Goal: Task Accomplishment & Management: Use online tool/utility

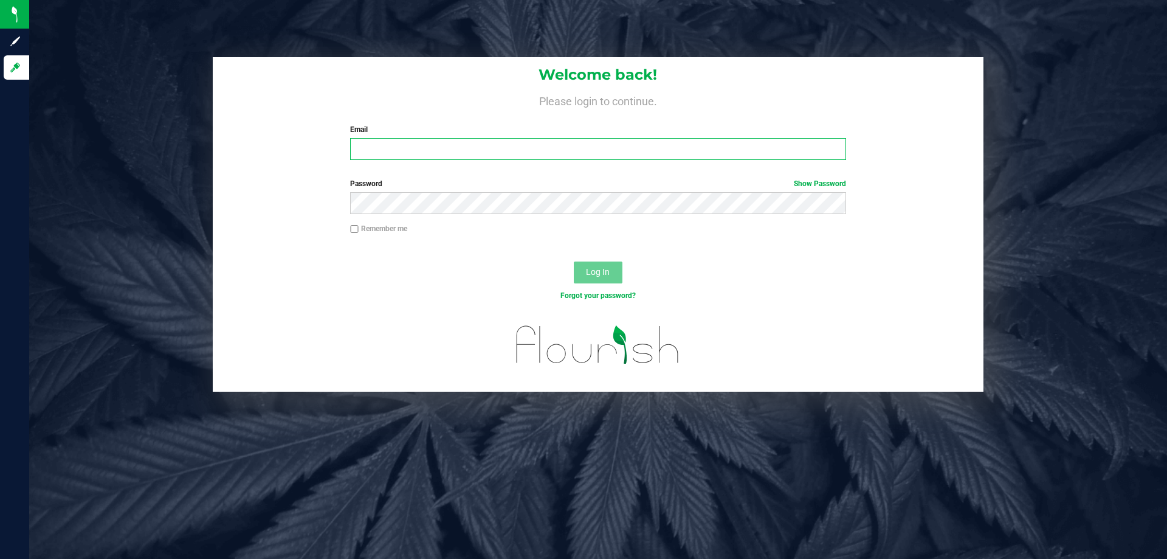
click at [396, 156] on input "Email" at bounding box center [597, 149] width 495 height 22
type input "[EMAIL_ADDRESS][DOMAIN_NAME]"
click at [574, 261] on button "Log In" at bounding box center [598, 272] width 49 height 22
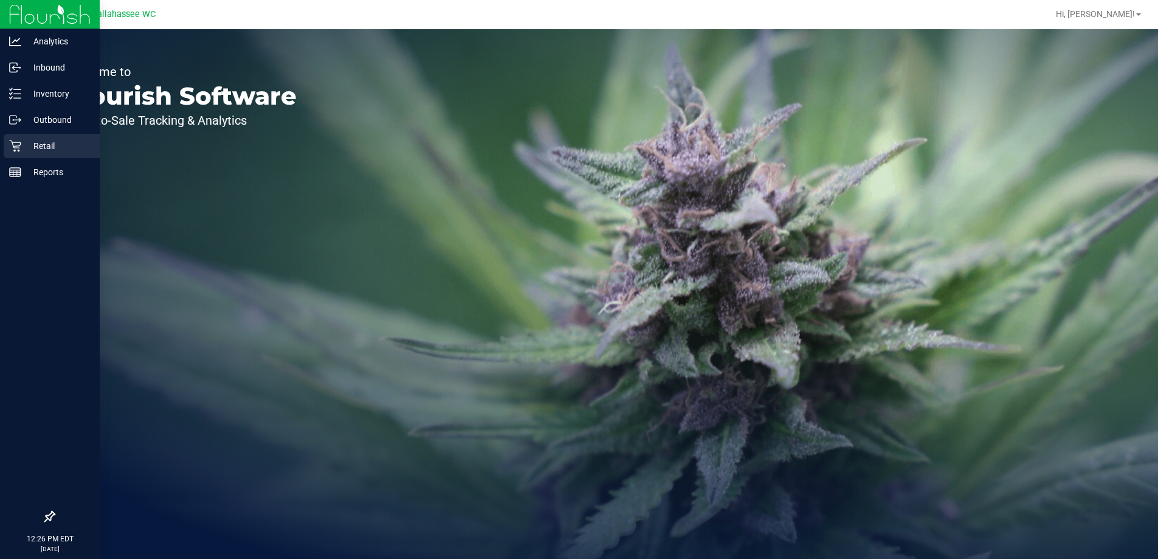
click at [19, 142] on icon at bounding box center [15, 146] width 12 height 12
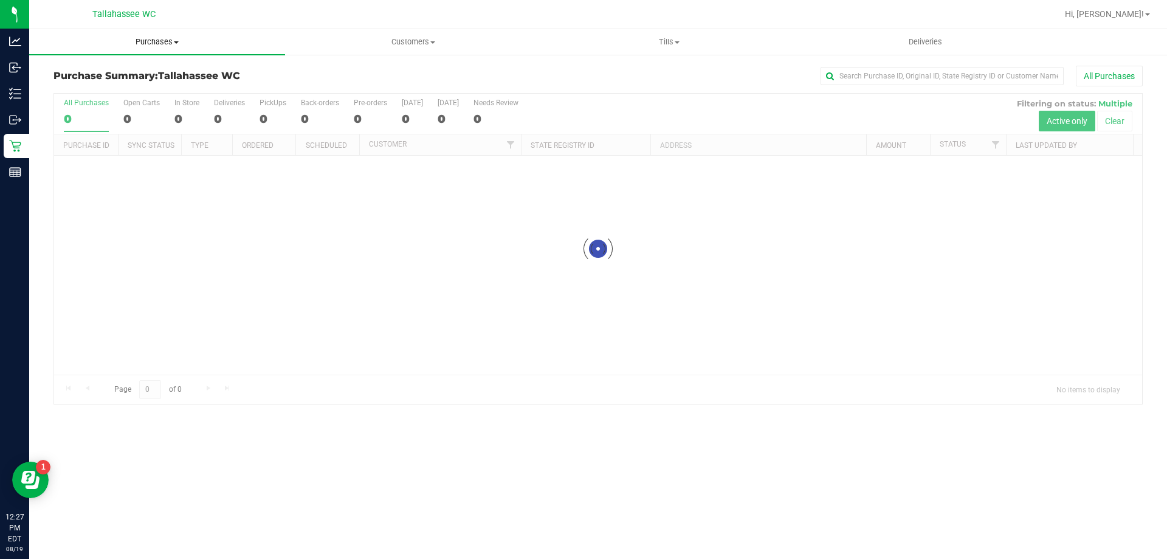
click at [164, 45] on span "Purchases" at bounding box center [157, 41] width 256 height 11
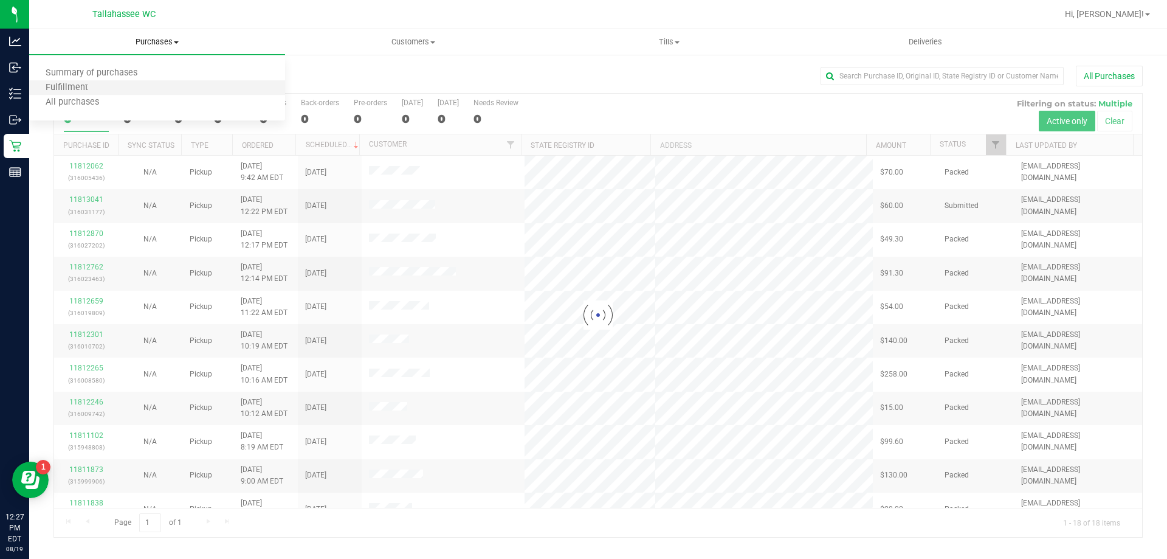
click at [164, 85] on li "Fulfillment" at bounding box center [157, 88] width 256 height 15
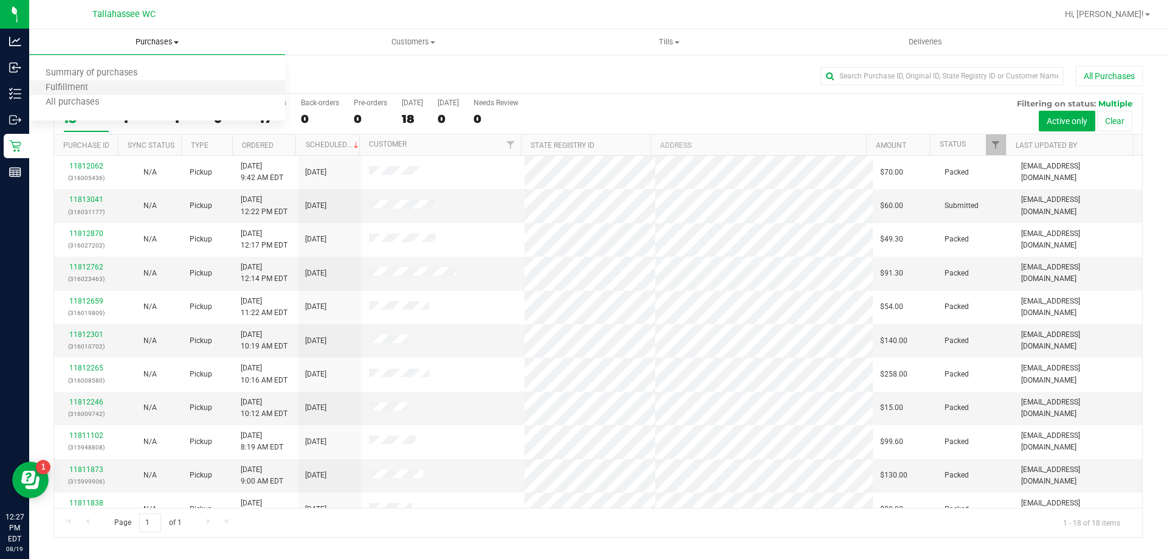
click at [164, 85] on li "Fulfillment" at bounding box center [157, 88] width 256 height 15
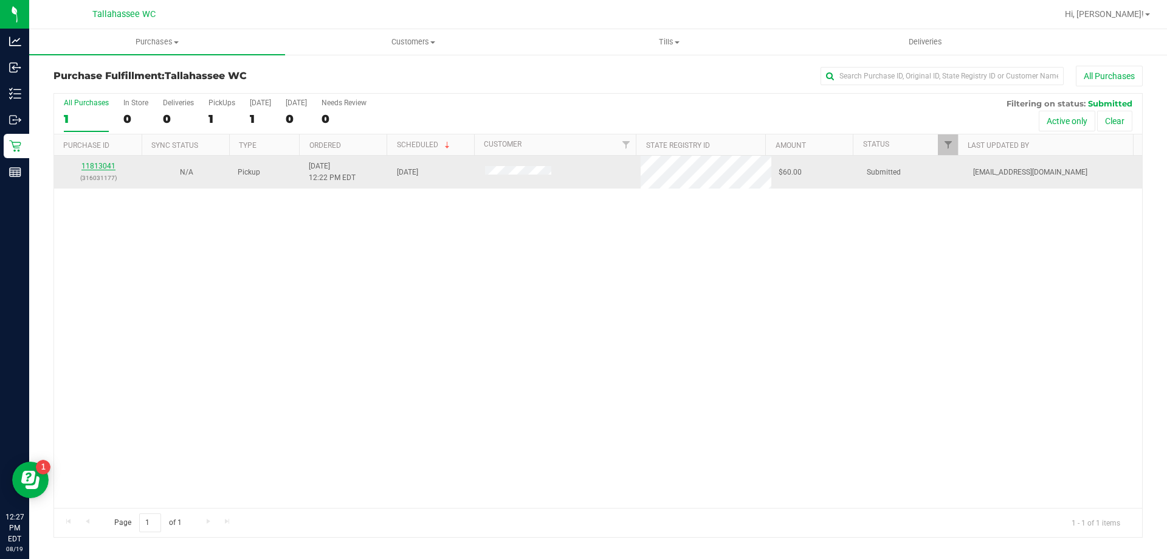
click at [95, 165] on link "11813041" at bounding box center [98, 166] width 34 height 9
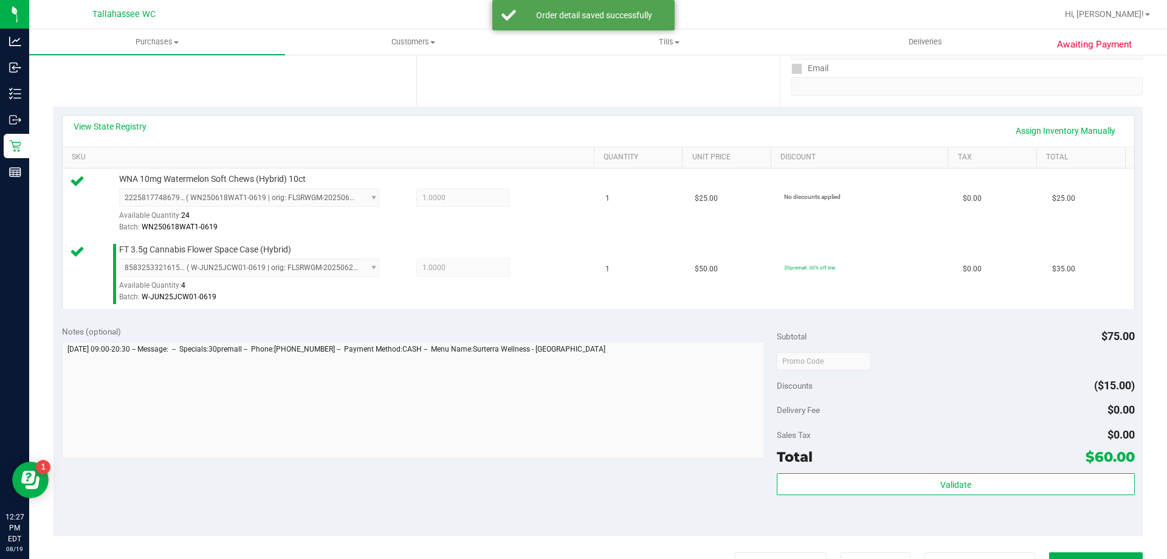
scroll to position [243, 0]
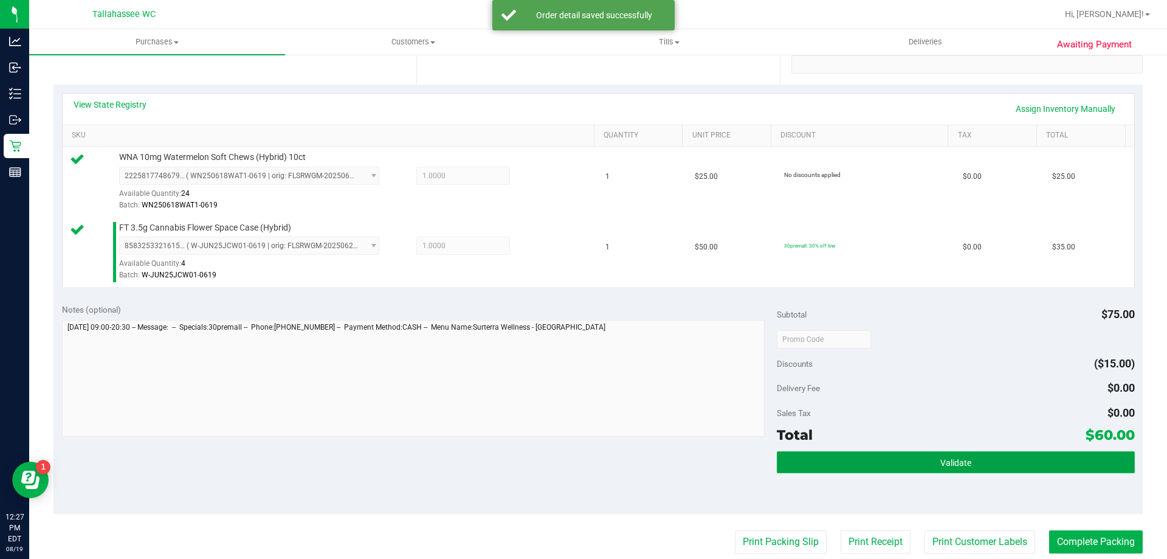
click at [846, 463] on button "Validate" at bounding box center [955, 462] width 357 height 22
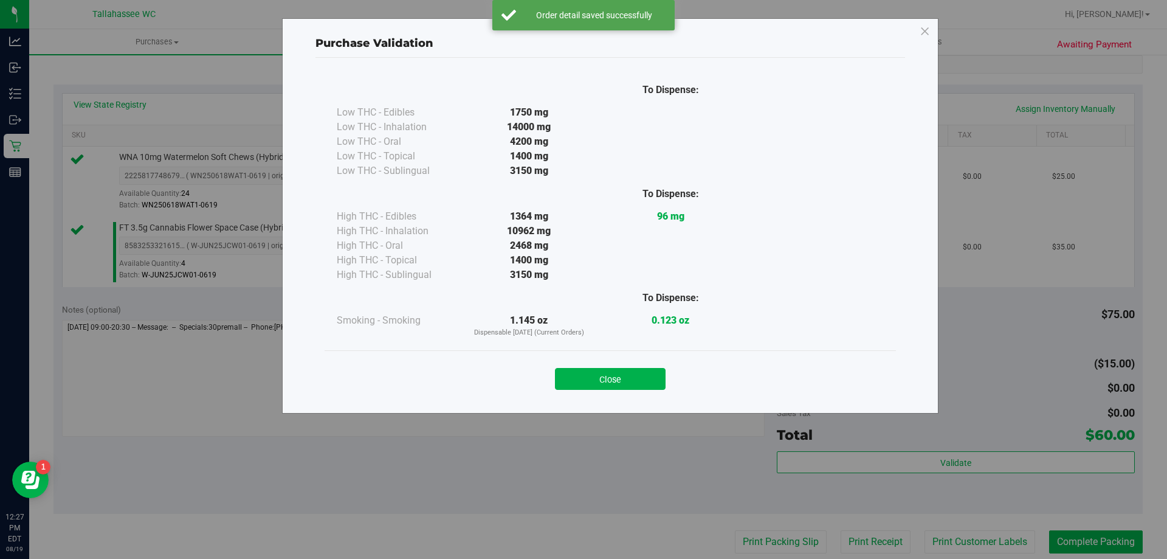
click at [630, 381] on button "Close" at bounding box center [610, 379] width 111 height 22
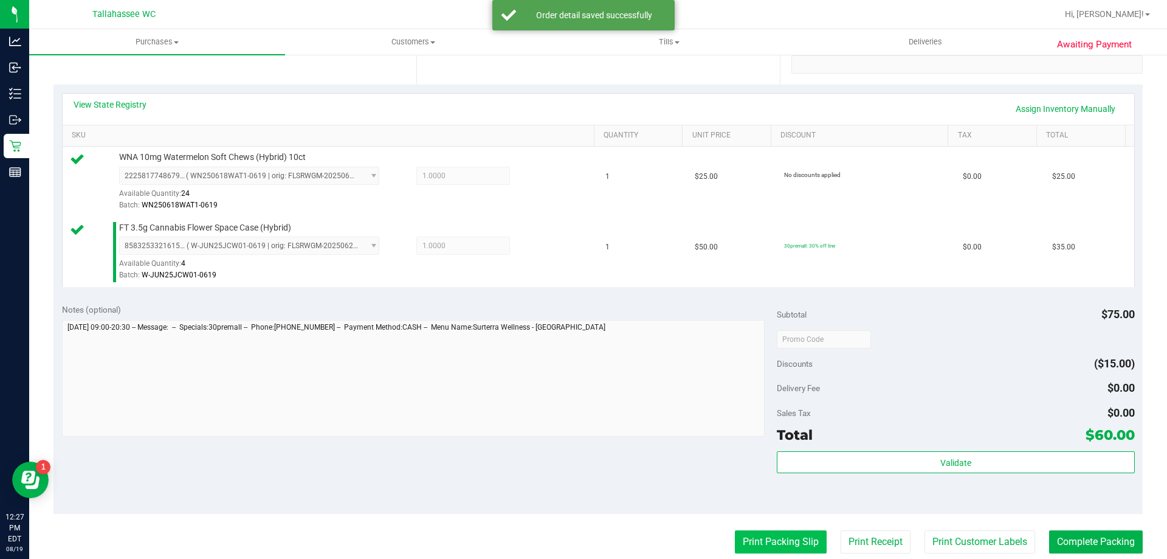
click at [745, 538] on button "Print Packing Slip" at bounding box center [781, 541] width 92 height 23
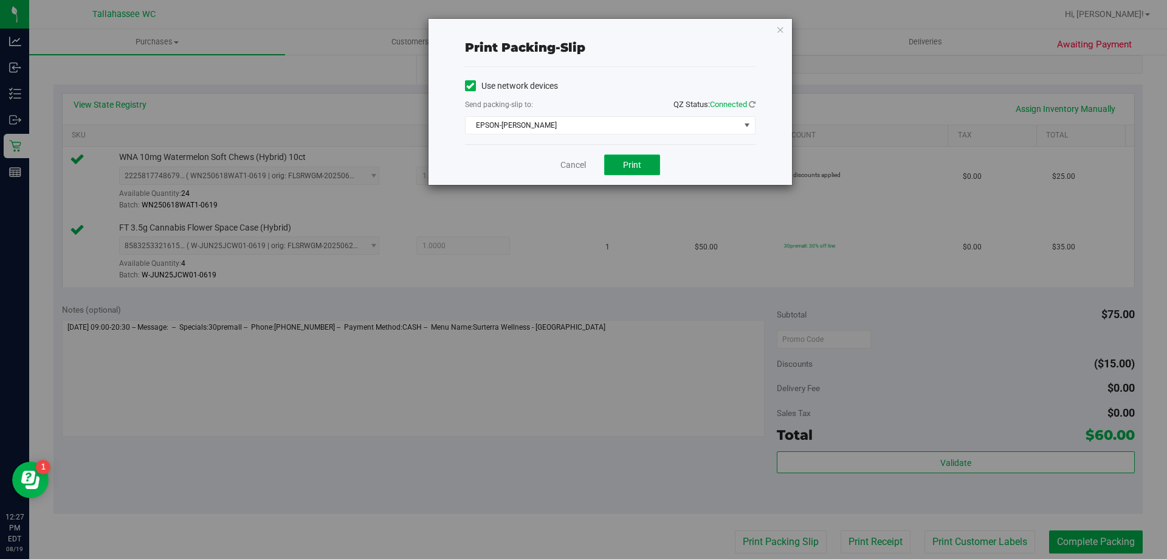
click at [632, 173] on button "Print" at bounding box center [632, 164] width 56 height 21
click at [564, 167] on link "Cancel" at bounding box center [573, 165] width 26 height 13
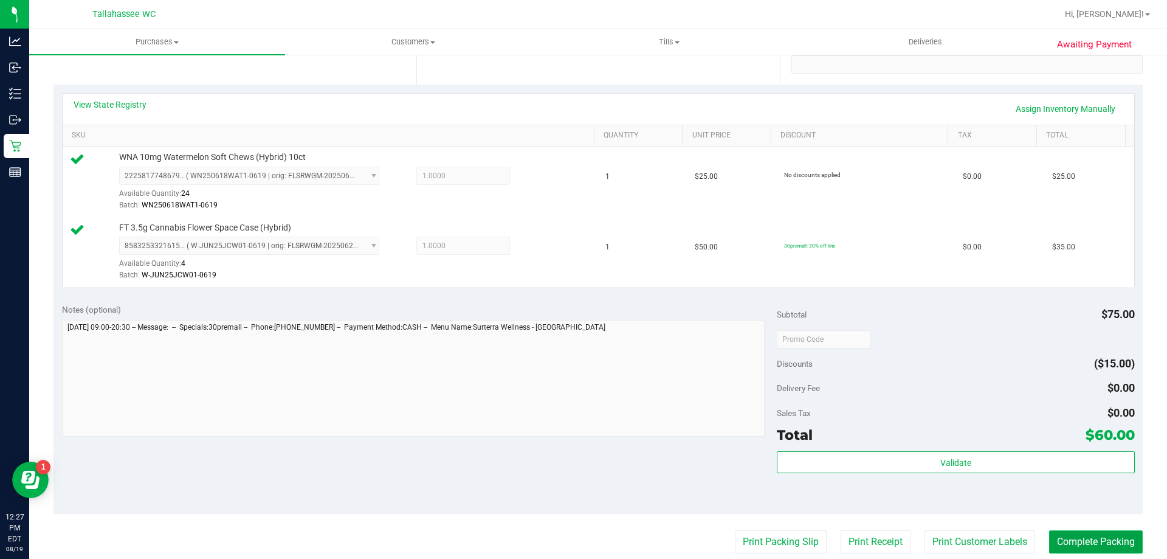
click at [1094, 541] on button "Complete Packing" at bounding box center [1096, 541] width 94 height 23
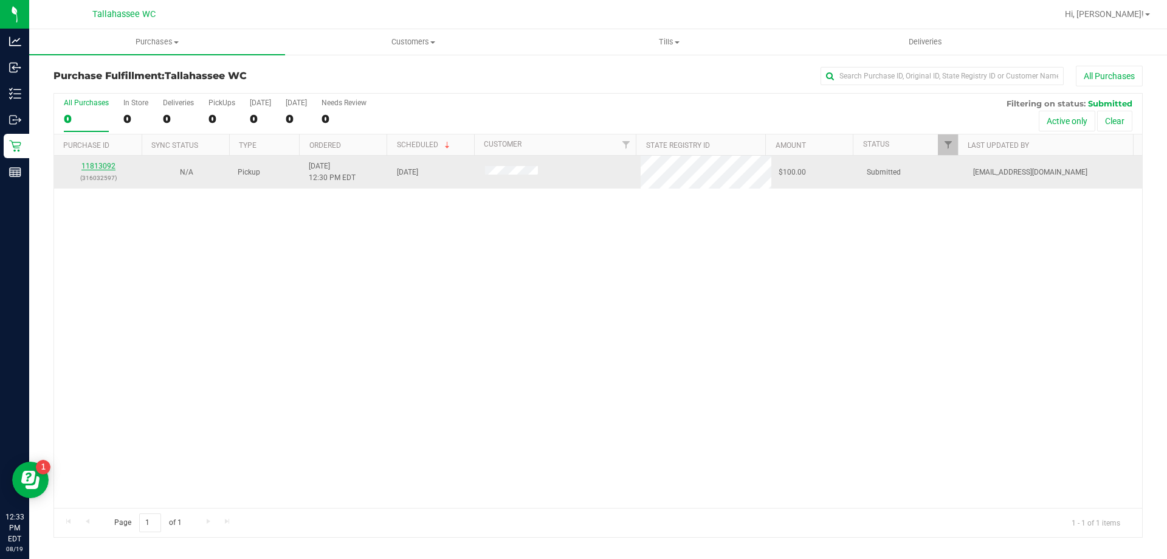
click at [91, 167] on link "11813092" at bounding box center [98, 166] width 34 height 9
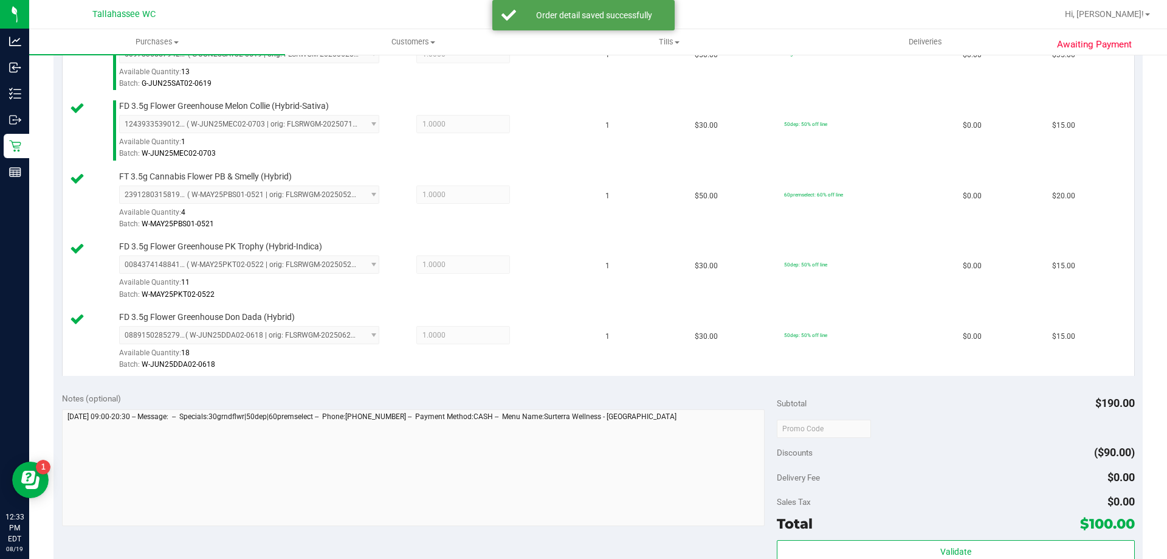
scroll to position [426, 0]
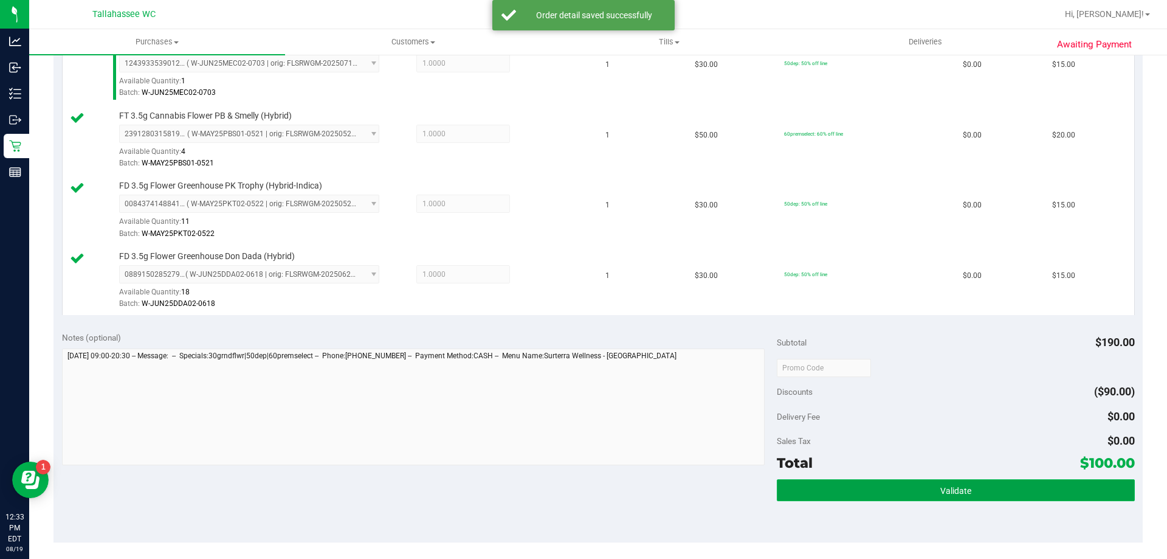
click at [847, 489] on button "Validate" at bounding box center [955, 490] width 357 height 22
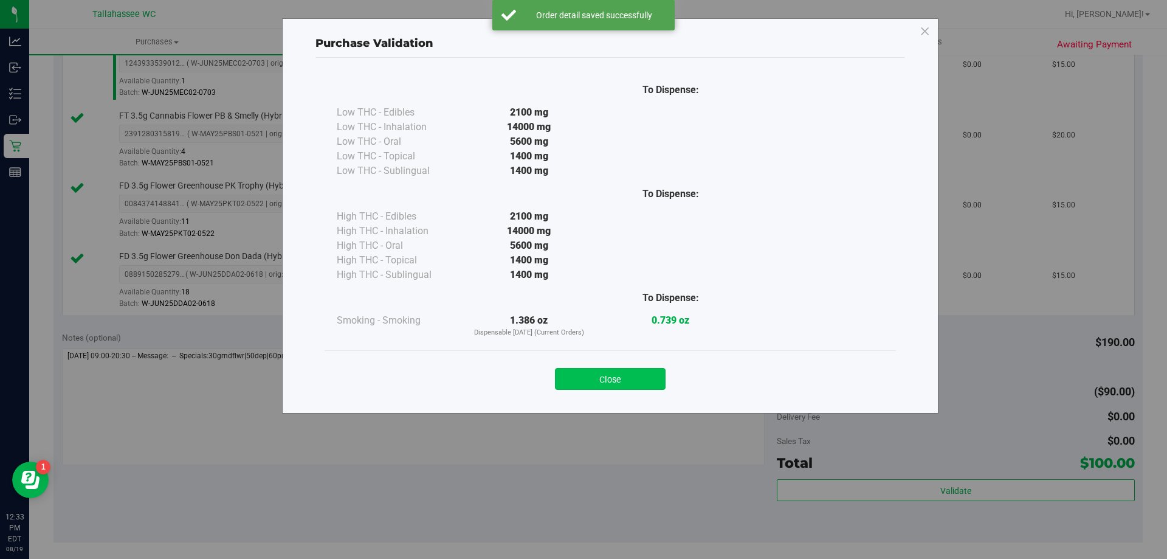
click at [605, 381] on button "Close" at bounding box center [610, 379] width 111 height 22
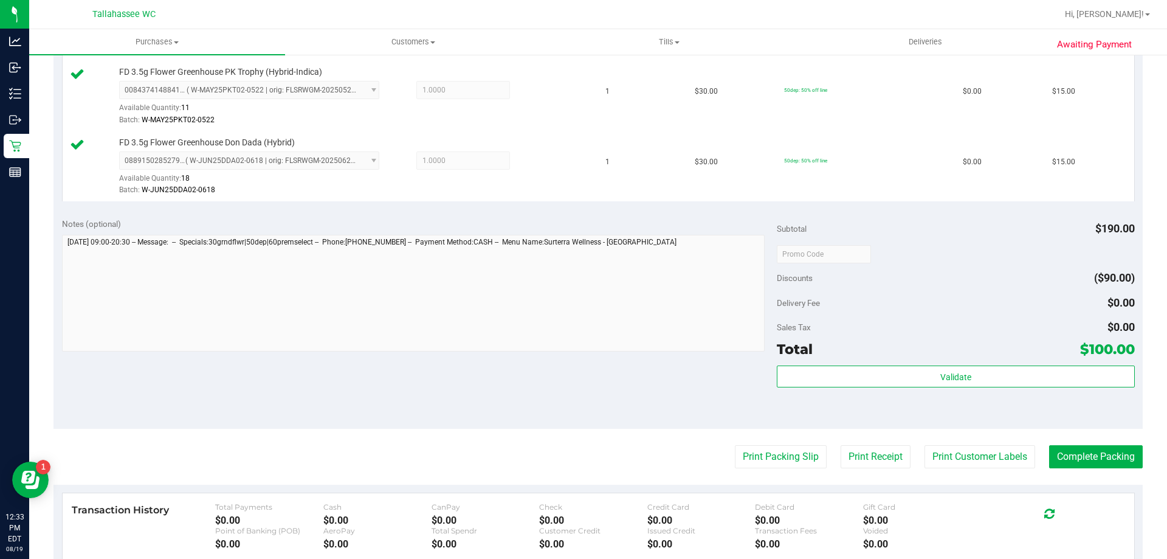
scroll to position [608, 0]
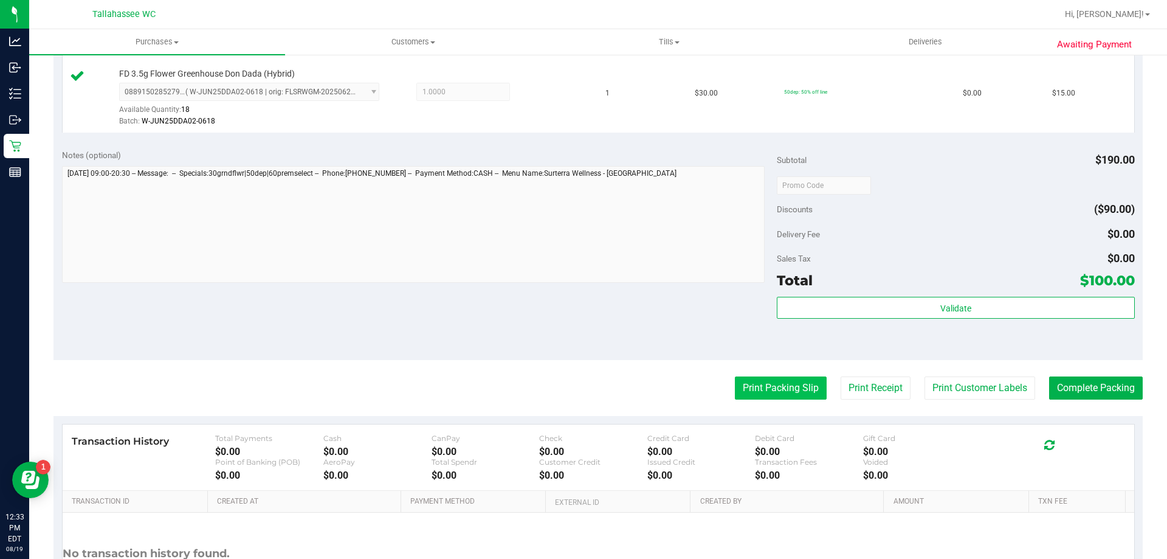
click at [786, 382] on button "Print Packing Slip" at bounding box center [781, 387] width 92 height 23
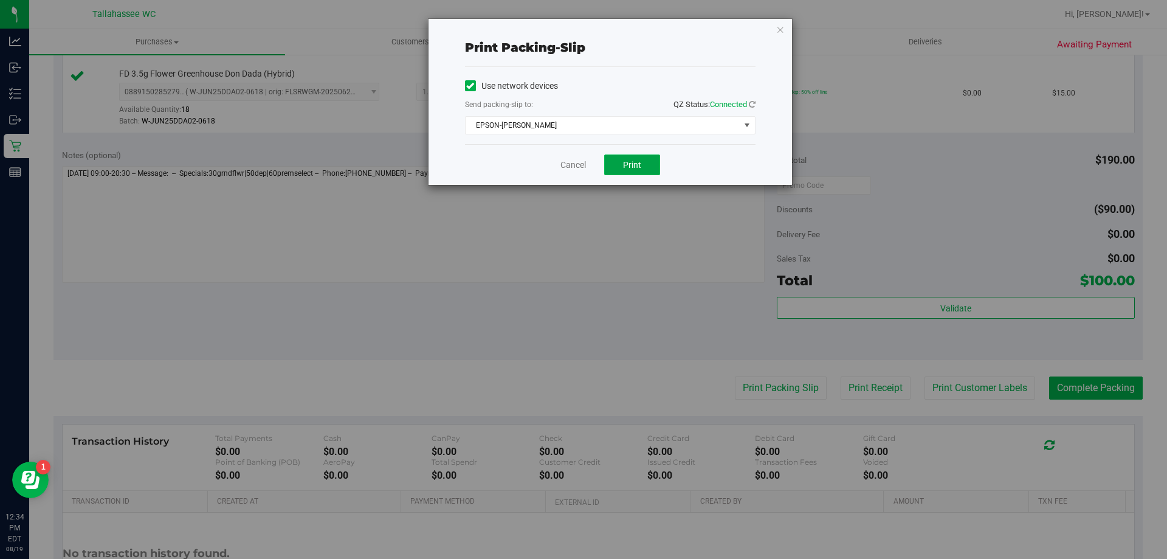
click at [621, 167] on button "Print" at bounding box center [632, 164] width 56 height 21
click at [573, 171] on link "Cancel" at bounding box center [573, 165] width 26 height 13
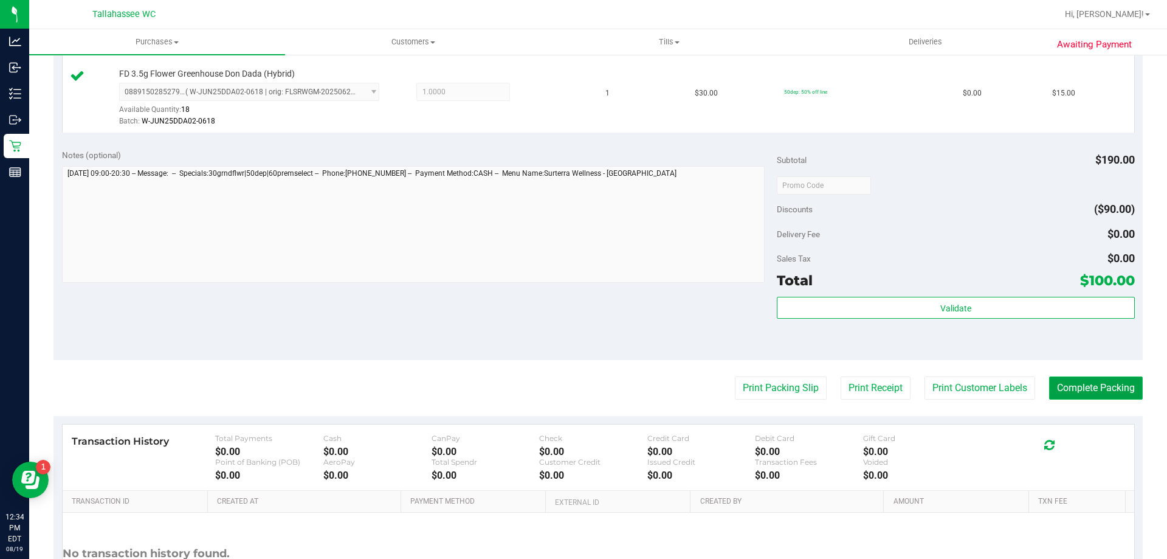
click at [1049, 377] on button "Complete Packing" at bounding box center [1096, 387] width 94 height 23
